Goal: Information Seeking & Learning: Learn about a topic

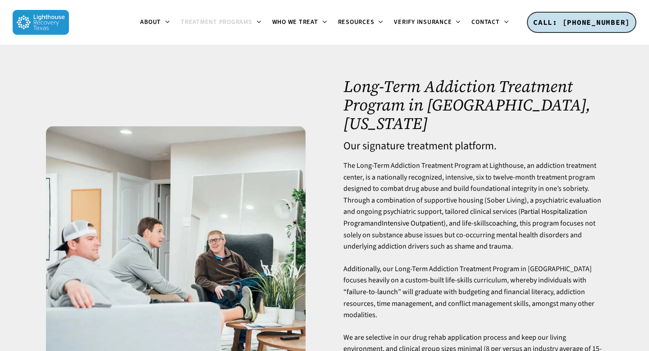
click at [22, 21] on img at bounding box center [41, 22] width 56 height 25
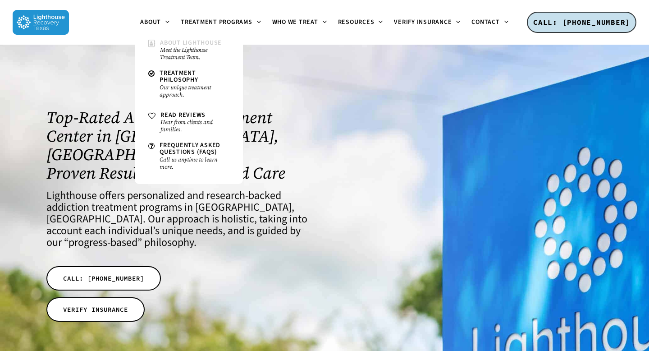
click at [174, 51] on small "Meet the Lighthouse Treatment Team." at bounding box center [194, 53] width 69 height 14
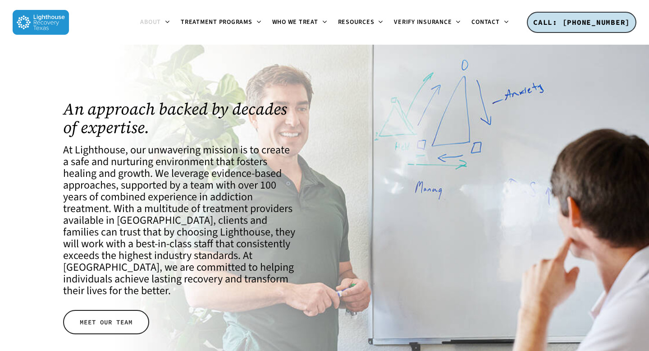
click at [113, 317] on span "MEET OUR TEAM" at bounding box center [106, 321] width 53 height 9
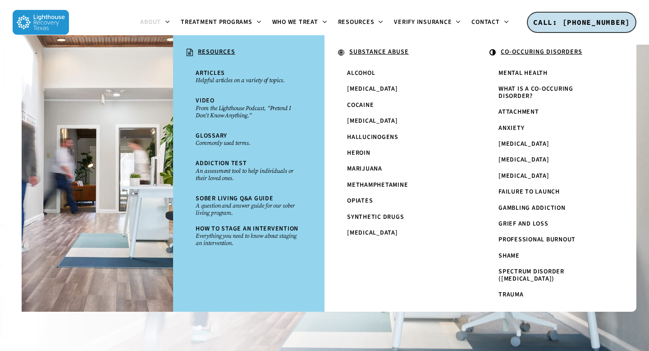
click at [521, 52] on u "CO-OCCURING DISORDERS" at bounding box center [542, 51] width 82 height 9
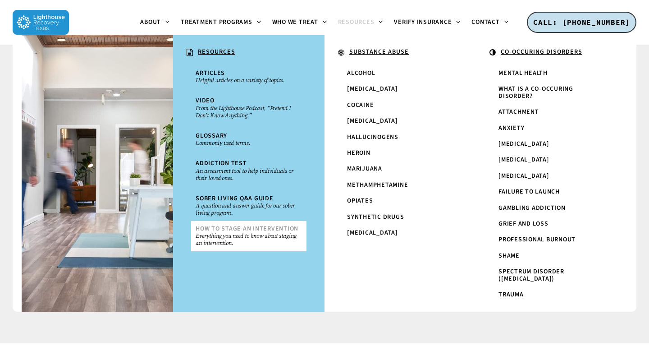
click at [277, 230] on span "How To Stage An Intervention" at bounding box center [247, 228] width 103 height 9
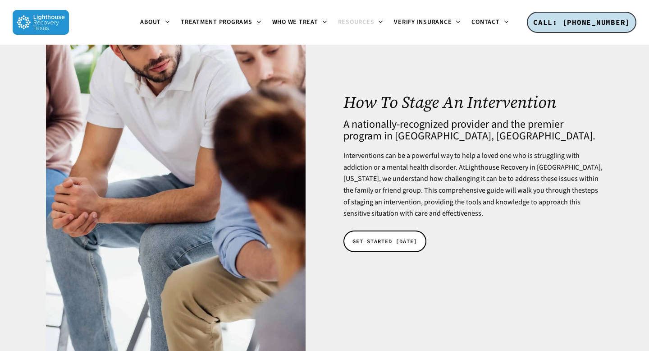
scroll to position [119, 0]
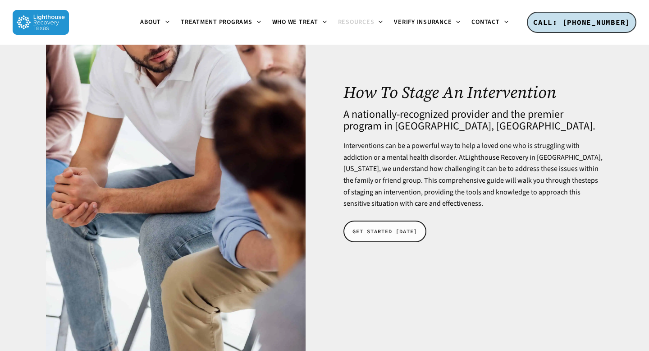
click at [392, 234] on span "GET STARTED TODAY" at bounding box center [384, 231] width 65 height 9
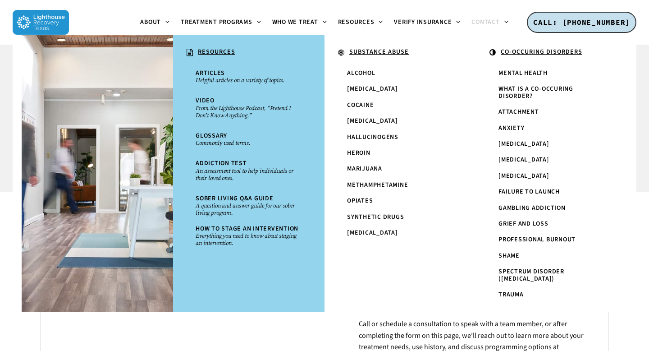
click at [220, 50] on u "RESOURCES" at bounding box center [216, 51] width 37 height 9
click at [213, 50] on u "RESOURCES" at bounding box center [216, 51] width 37 height 9
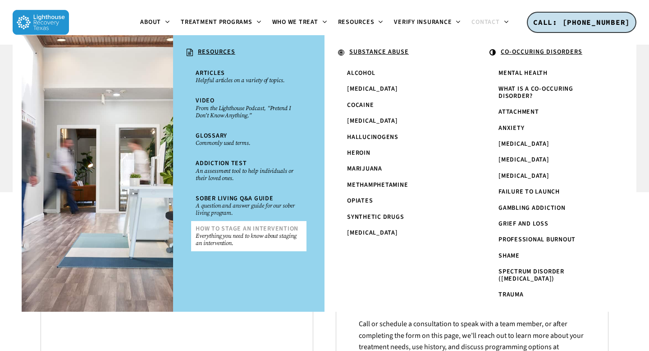
click at [226, 233] on small "Everything you need to know about staging an intervention." at bounding box center [249, 239] width 106 height 14
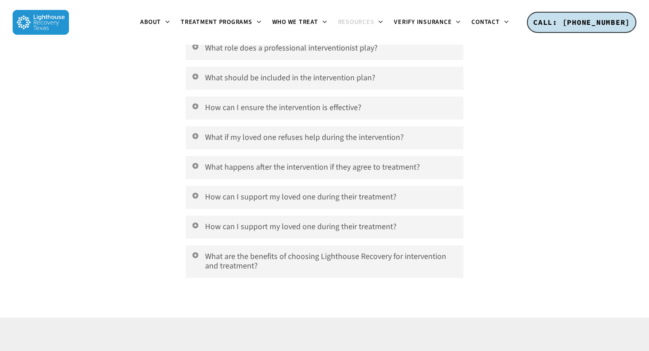
scroll to position [2851, 0]
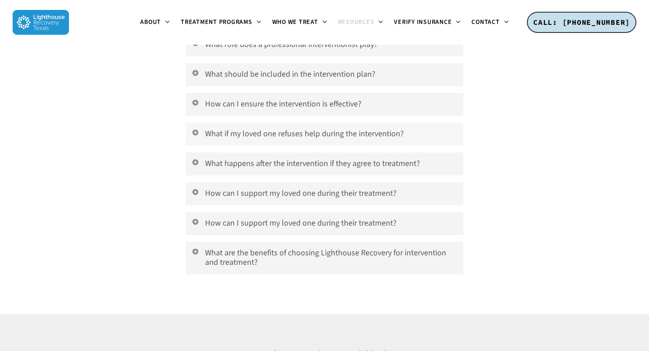
click at [322, 123] on link "What if my loved one refuses help during the intervention?" at bounding box center [325, 134] width 278 height 23
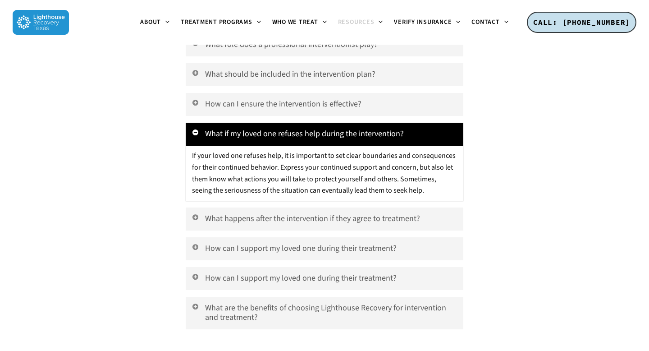
click at [323, 123] on link "What if my loved one refuses help during the intervention?" at bounding box center [325, 134] width 278 height 23
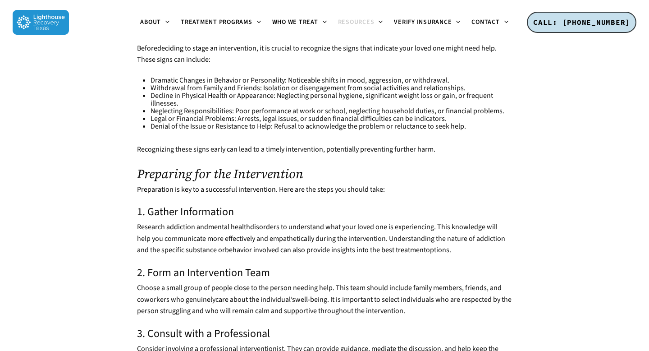
scroll to position [683, 0]
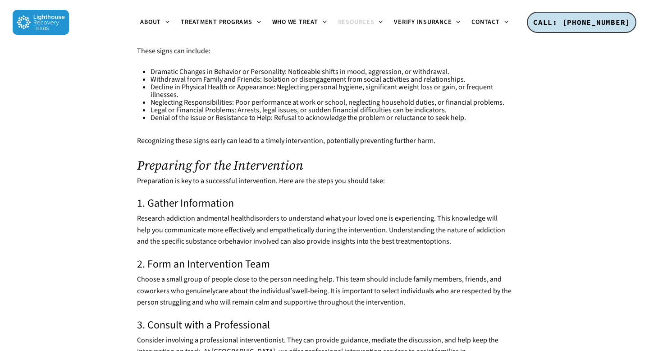
click at [51, 23] on img at bounding box center [41, 22] width 56 height 25
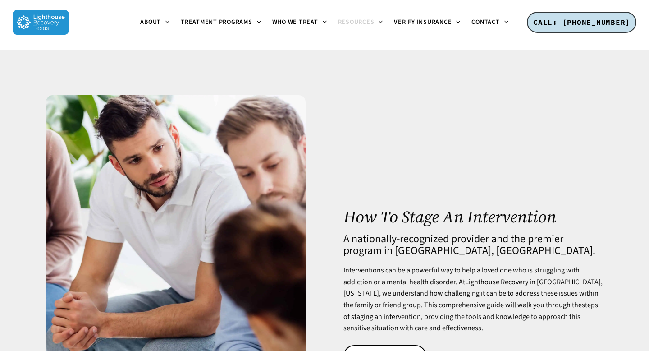
scroll to position [689, 0]
